Goal: Task Accomplishment & Management: Manage account settings

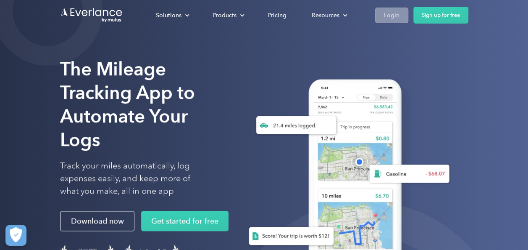
click at [397, 16] on div "Login" at bounding box center [392, 15] width 16 height 11
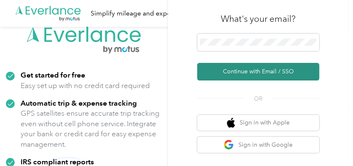
click at [234, 73] on button "Continue with Email / SSO" at bounding box center [259, 72] width 122 height 18
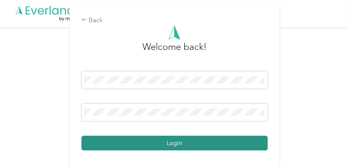
click at [228, 146] on button "Login" at bounding box center [175, 143] width 187 height 15
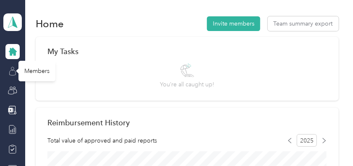
click at [11, 74] on icon at bounding box center [12, 71] width 9 height 9
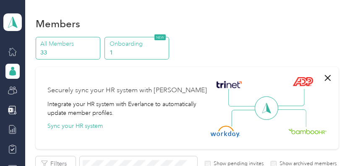
click at [132, 45] on p "Onboarding" at bounding box center [138, 44] width 57 height 9
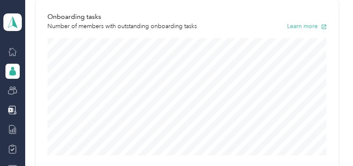
scroll to position [74, 0]
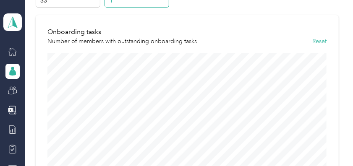
scroll to position [7, 0]
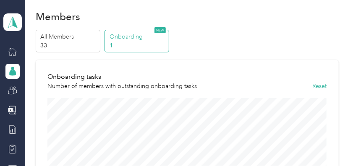
click at [125, 40] on p "Onboarding" at bounding box center [138, 36] width 57 height 9
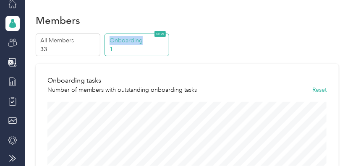
scroll to position [0, 0]
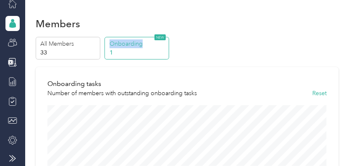
click at [11, 20] on circle at bounding box center [12, 20] width 3 height 3
click at [10, 40] on circle at bounding box center [11, 40] width 3 height 3
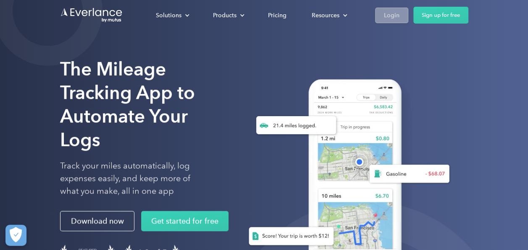
click at [389, 14] on div "Login" at bounding box center [392, 15] width 16 height 11
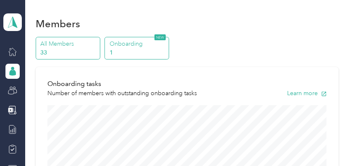
click at [62, 43] on p "All Members" at bounding box center [68, 44] width 57 height 9
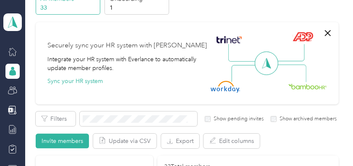
scroll to position [50, 0]
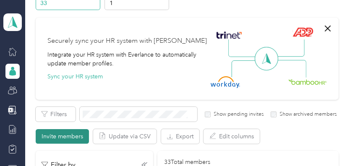
click at [66, 136] on button "Invite members" at bounding box center [62, 136] width 53 height 15
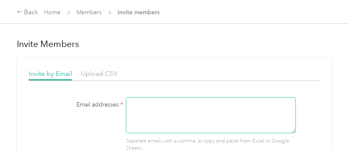
click at [166, 111] on textarea at bounding box center [211, 115] width 170 height 36
type textarea "c"
click at [156, 103] on textarea "CNorris22acosta.com" at bounding box center [211, 115] width 170 height 36
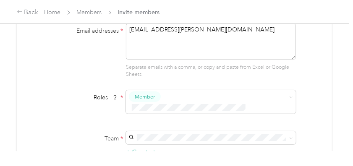
scroll to position [81, 0]
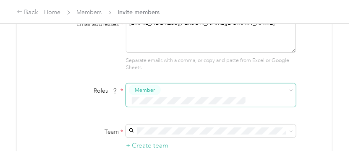
type textarea "CNorris2@acosta.com"
click at [335, 87] on div "Invite Members Invite by Email Upload CSV Email addresses * CNorris2@acosta.com…" at bounding box center [174, 76] width 349 height 152
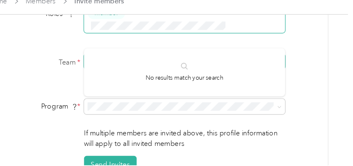
scroll to position [163, 0]
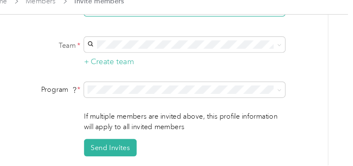
click at [112, 93] on form "Email addresses * CNorris2@acosta.com Separate emails with a comma, or copy and…" at bounding box center [175, 40] width 292 height 210
click at [144, 55] on div "tmason@acosta.com Tammy Mason +1 more" at bounding box center [211, 58] width 158 height 19
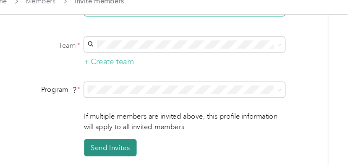
click at [156, 129] on button "Send Invites" at bounding box center [148, 136] width 45 height 15
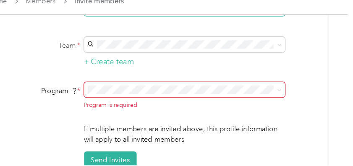
click at [291, 86] on icon at bounding box center [292, 88] width 4 height 4
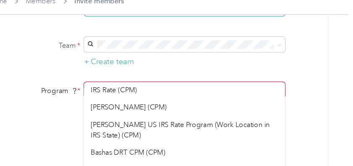
scroll to position [78, 0]
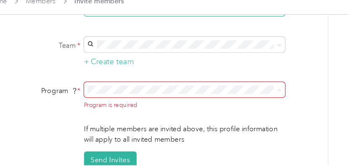
click at [148, 103] on li "Acosta (CPM)" at bounding box center [211, 102] width 170 height 15
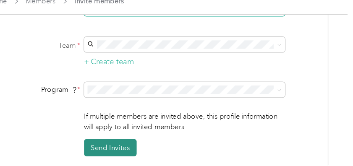
click at [153, 129] on button "Send Invites" at bounding box center [148, 136] width 45 height 15
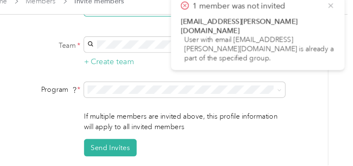
click at [336, 16] on icon at bounding box center [335, 17] width 7 height 8
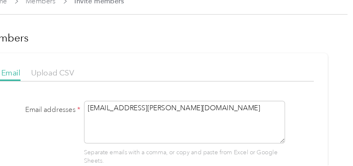
scroll to position [0, 0]
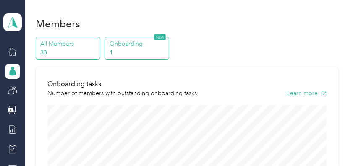
click at [69, 43] on p "All Members" at bounding box center [68, 44] width 57 height 9
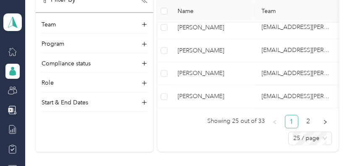
scroll to position [727, 0]
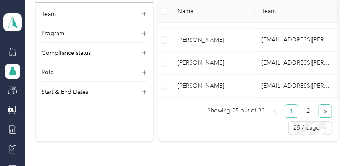
click at [323, 114] on icon "right" at bounding box center [325, 111] width 5 height 5
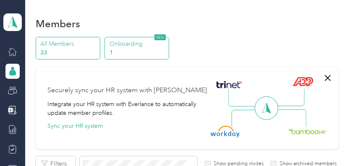
click at [129, 45] on p "Onboarding" at bounding box center [138, 44] width 57 height 9
